Goal: Task Accomplishment & Management: Manage account settings

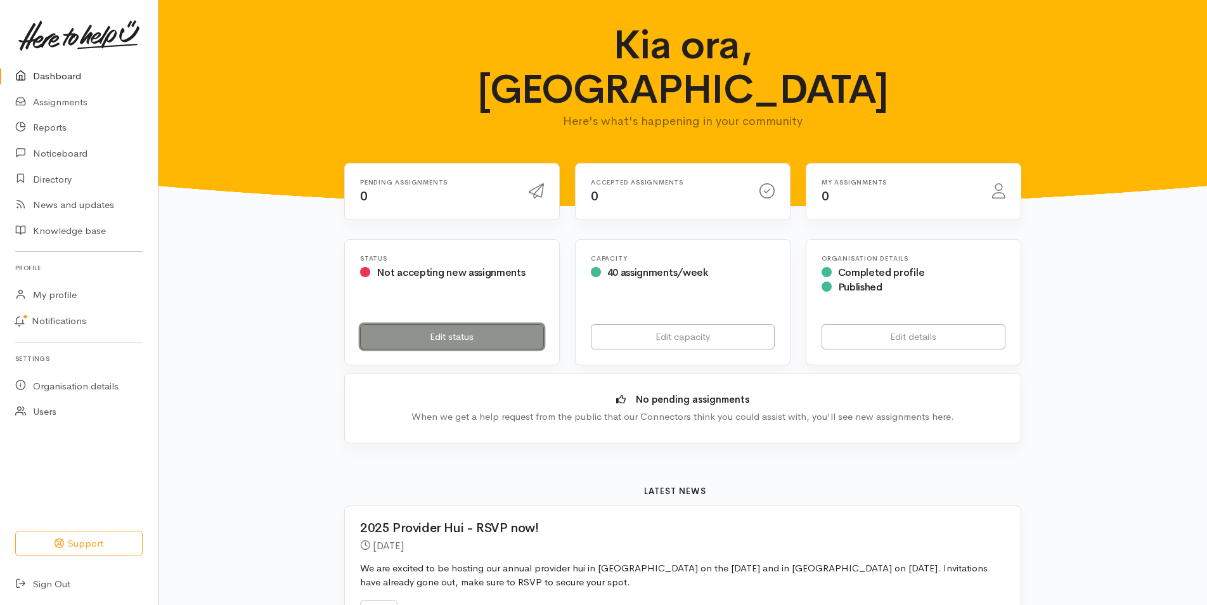
click at [461, 324] on link "Edit status" at bounding box center [452, 337] width 184 height 26
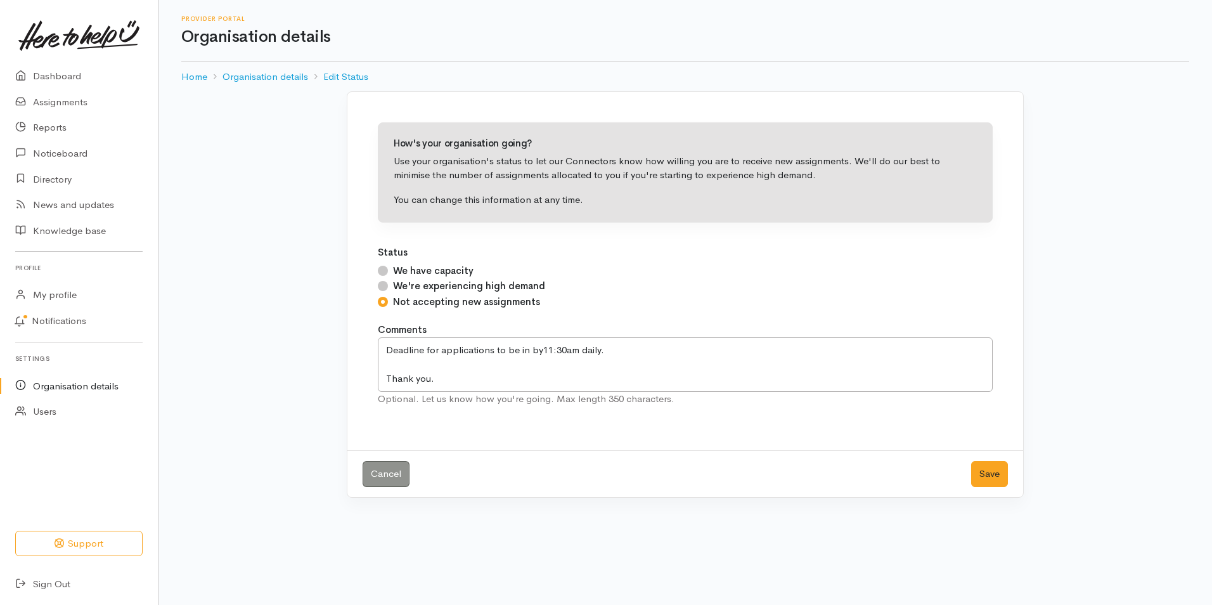
click at [383, 266] on input "We have capacity" at bounding box center [383, 271] width 10 height 10
radio input "true"
click at [1001, 484] on button "Save" at bounding box center [989, 474] width 37 height 26
